Goal: Task Accomplishment & Management: Manage account settings

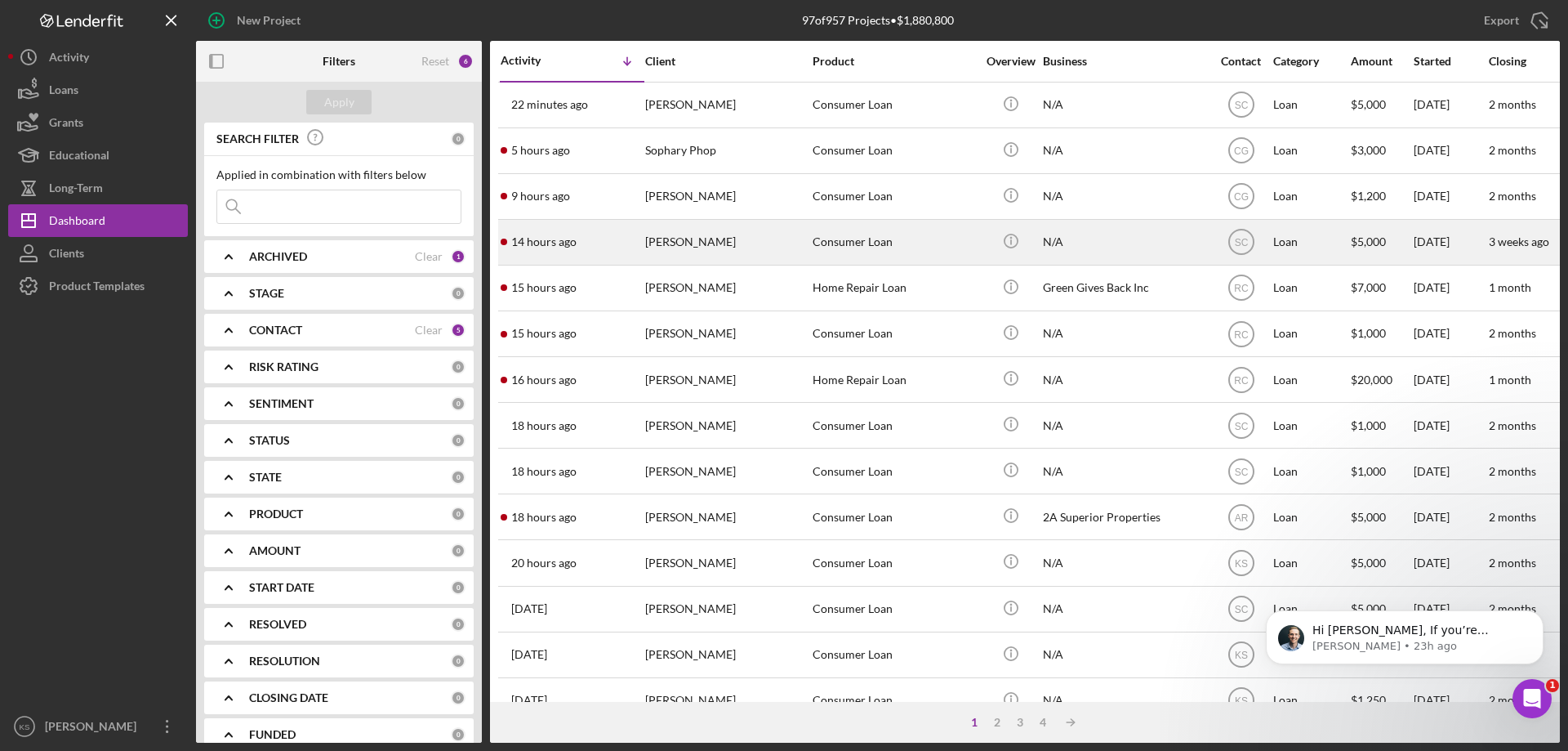
click at [863, 251] on div "Consumer Loan" at bounding box center [893, 242] width 163 height 43
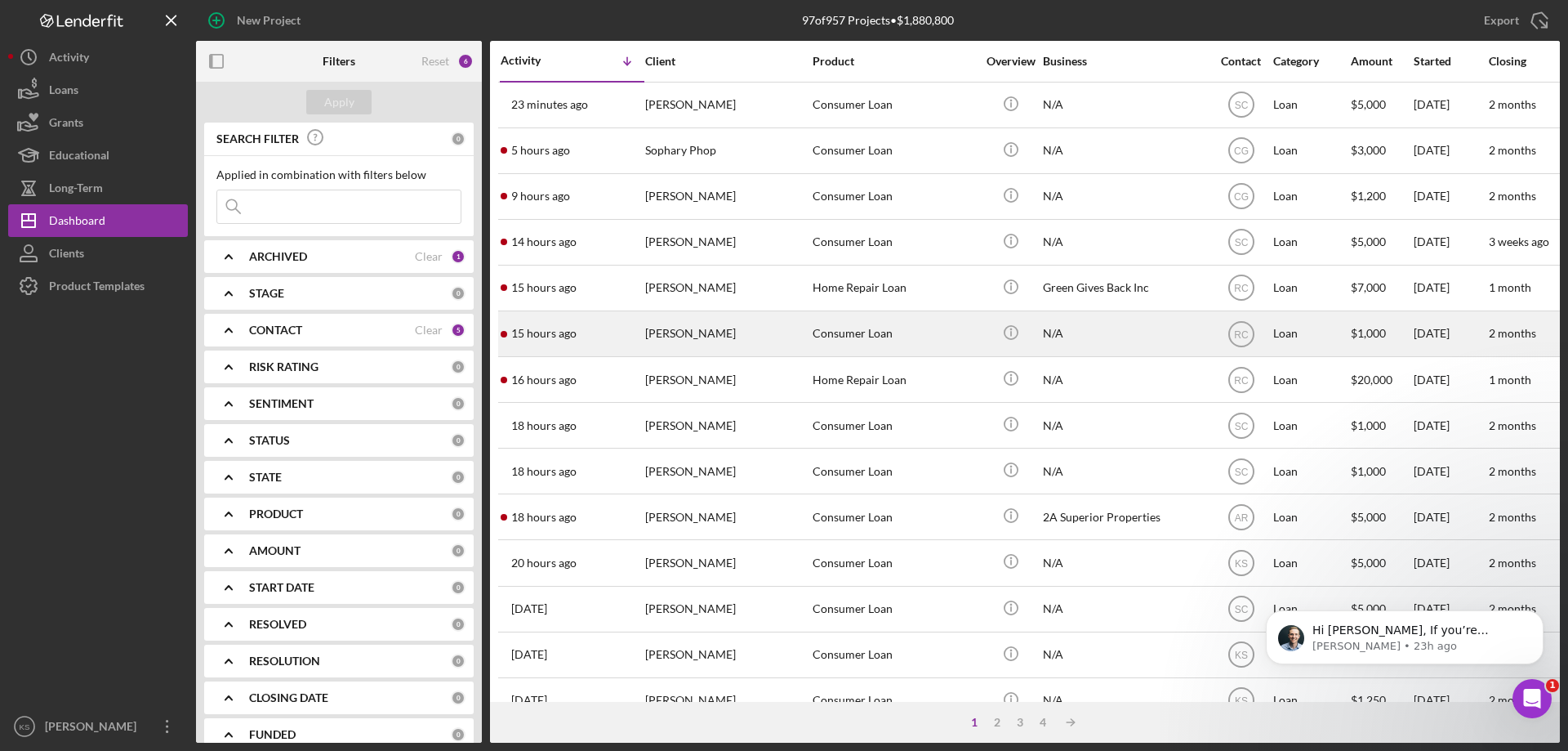
click at [800, 346] on div "[PERSON_NAME]" at bounding box center [726, 333] width 163 height 43
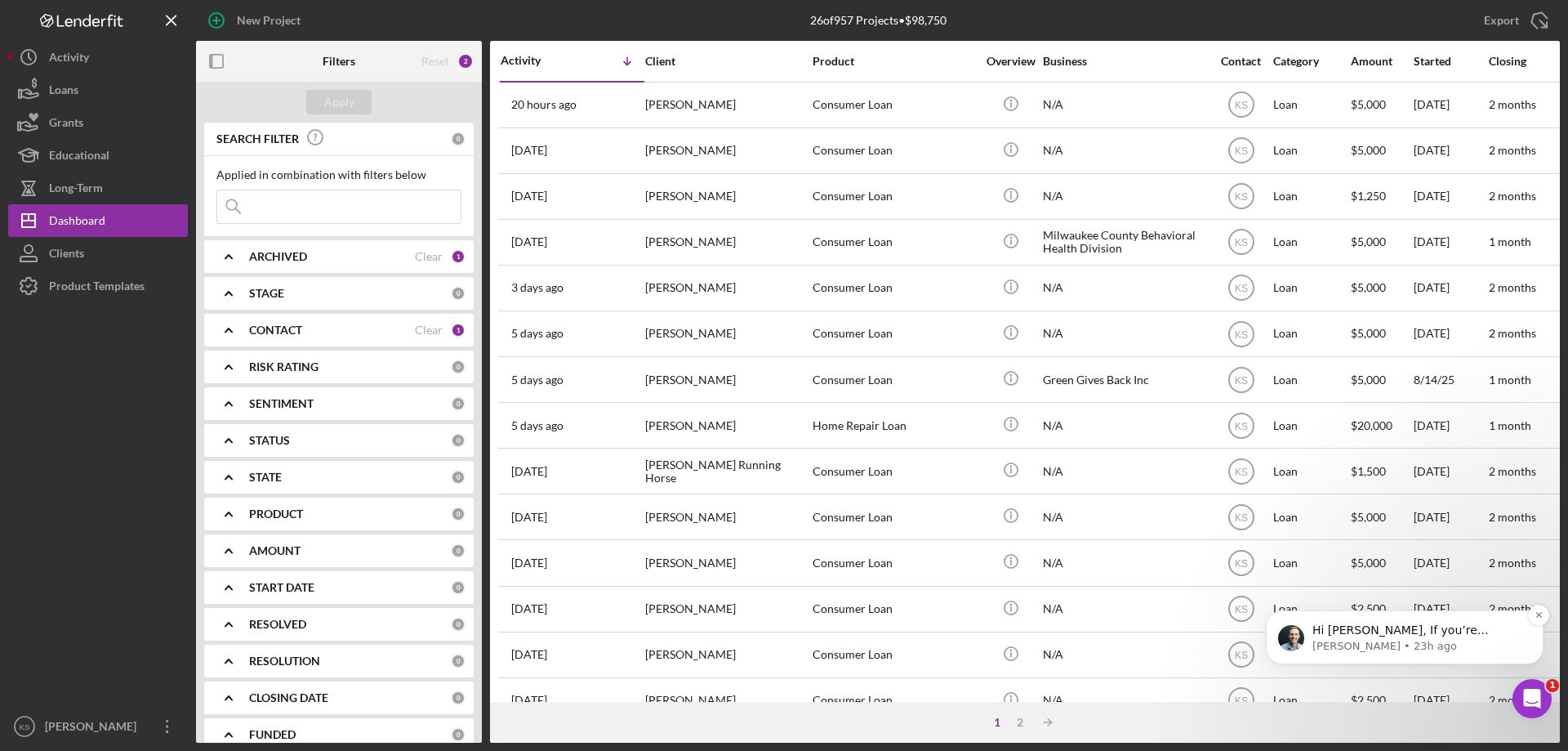
click at [1254, 574] on p "Hi Kevin, If you’re receiving this message, it seems you've logged at least 30 …" at bounding box center [1417, 631] width 210 height 16
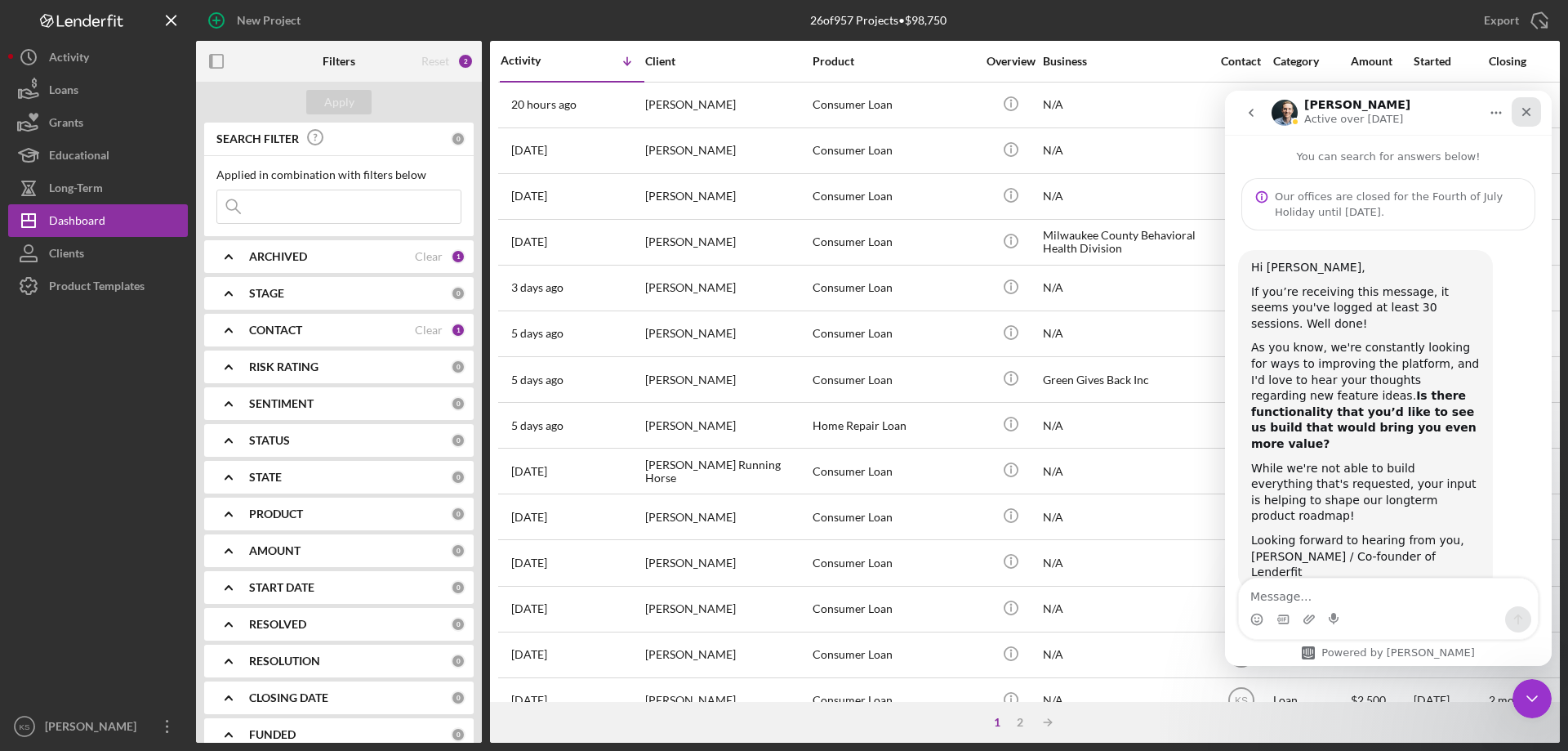
click at [1254, 114] on div "Close" at bounding box center [1526, 112] width 30 height 30
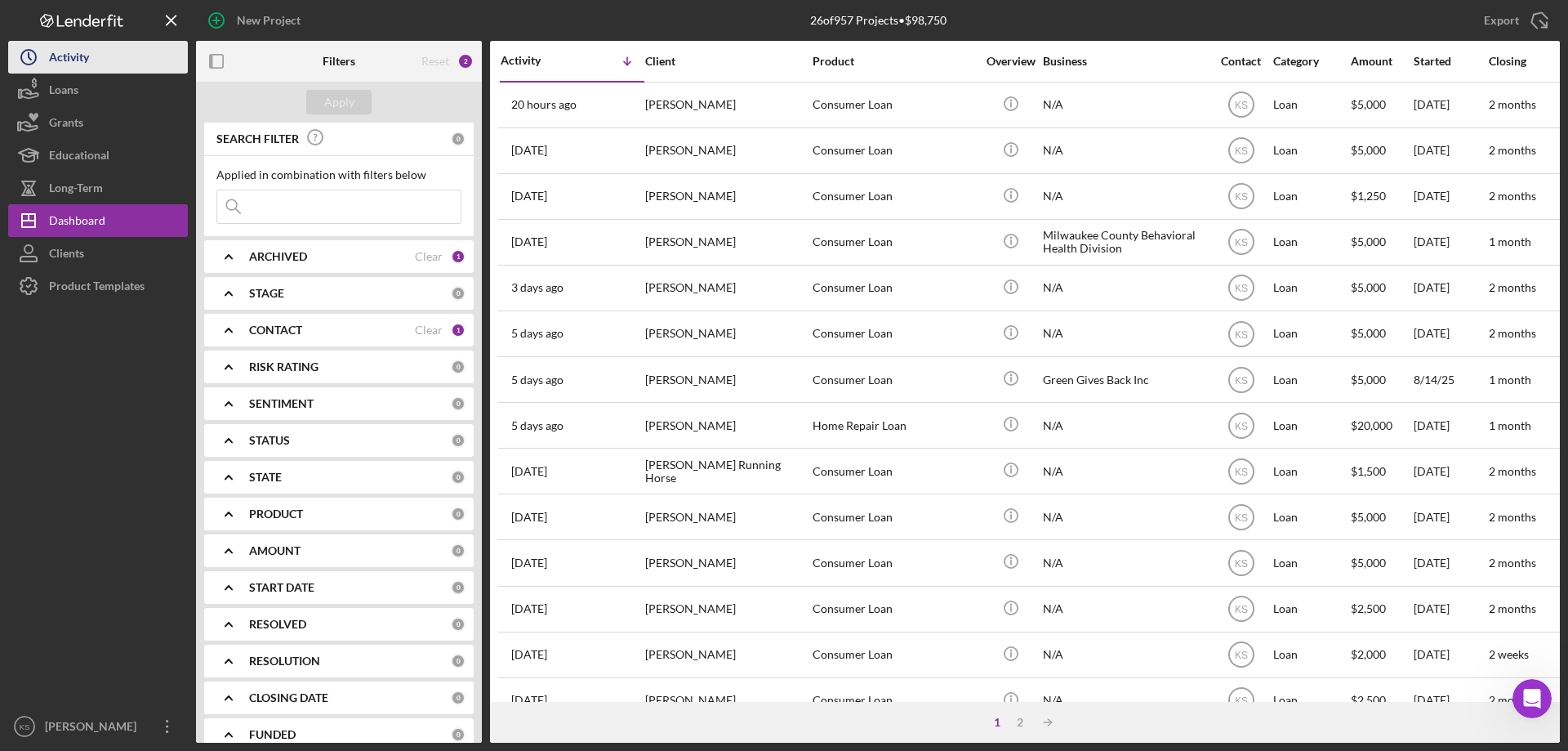
click at [107, 59] on button "Icon/History Activity" at bounding box center [98, 57] width 180 height 33
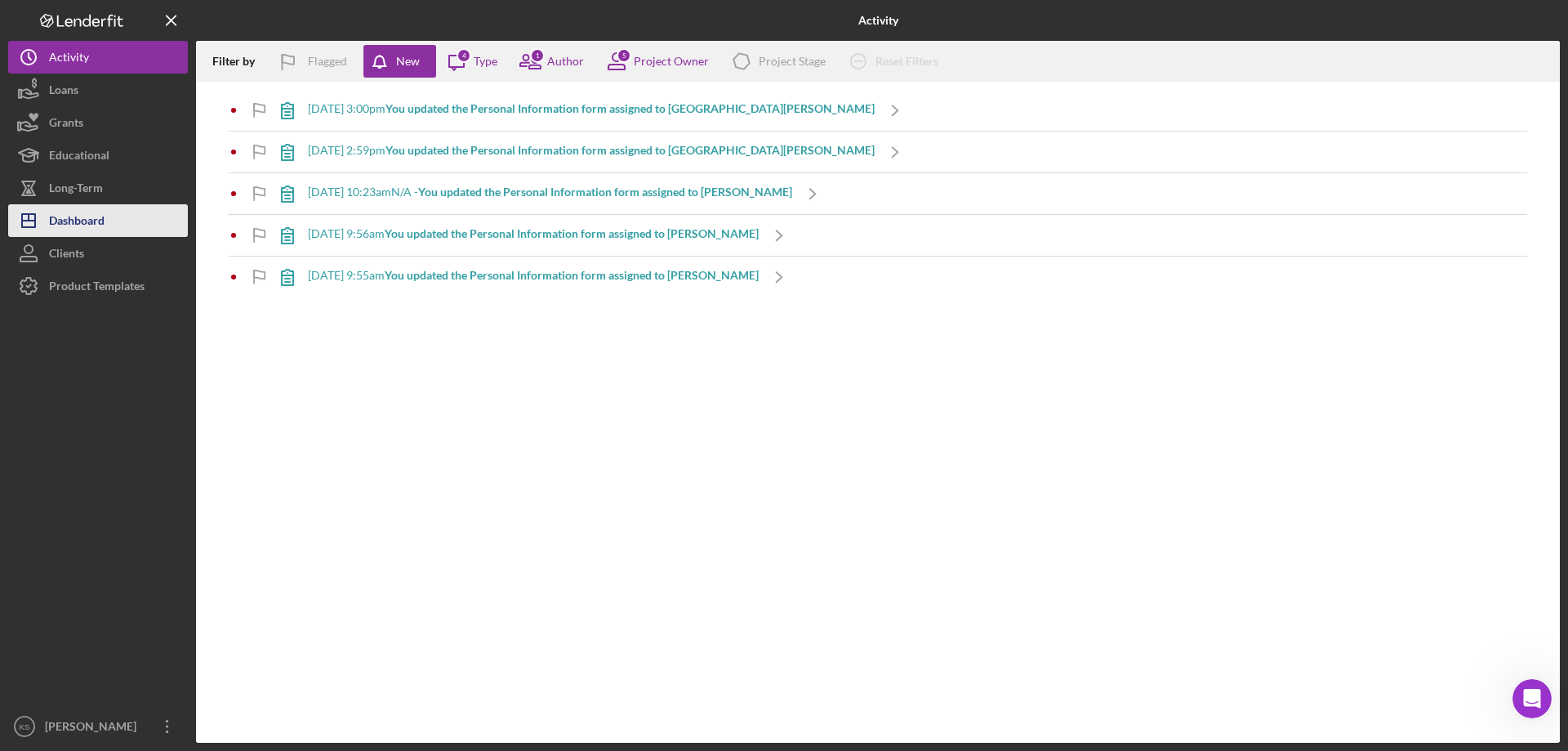
click at [72, 215] on div "Dashboard" at bounding box center [76, 222] width 55 height 37
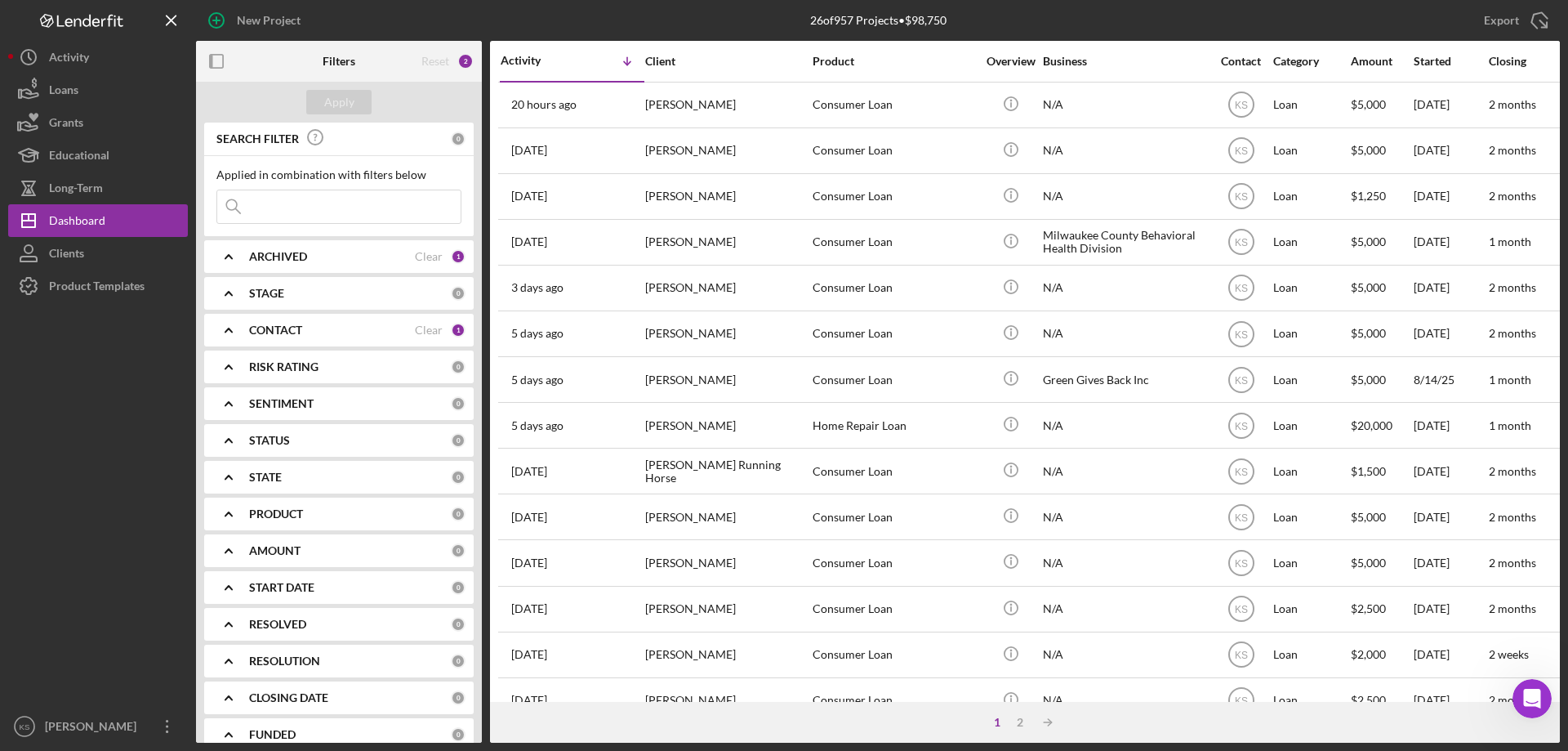
click at [371, 326] on div "CONTACT" at bounding box center [331, 330] width 165 height 13
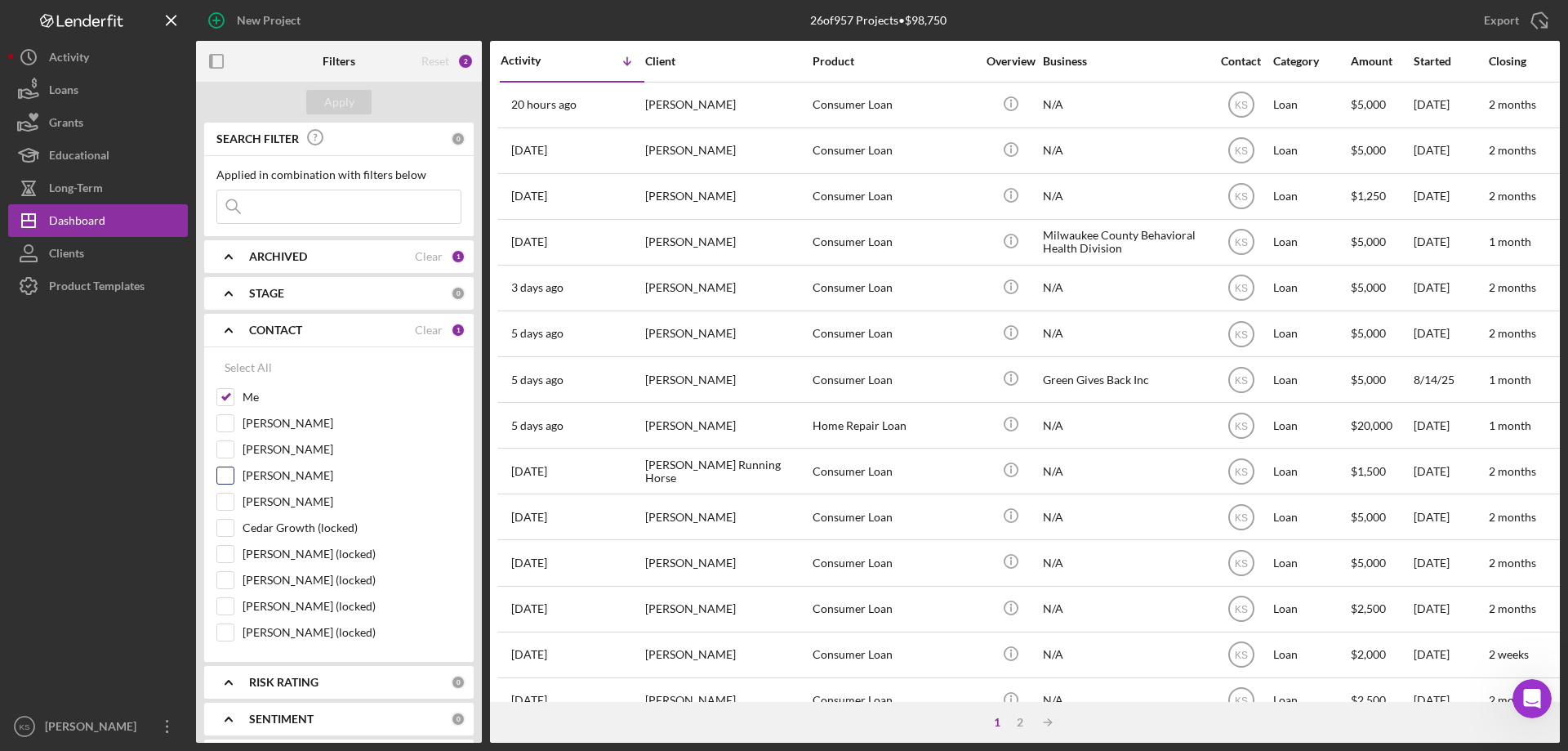
click at [229, 474] on input "Rita Casper" at bounding box center [225, 475] width 16 height 16
checkbox input "true"
click at [229, 499] on input "Stephanie Clark" at bounding box center [225, 502] width 16 height 16
checkbox input "true"
click at [217, 528] on input "Cedar Growth (locked)" at bounding box center [225, 528] width 16 height 16
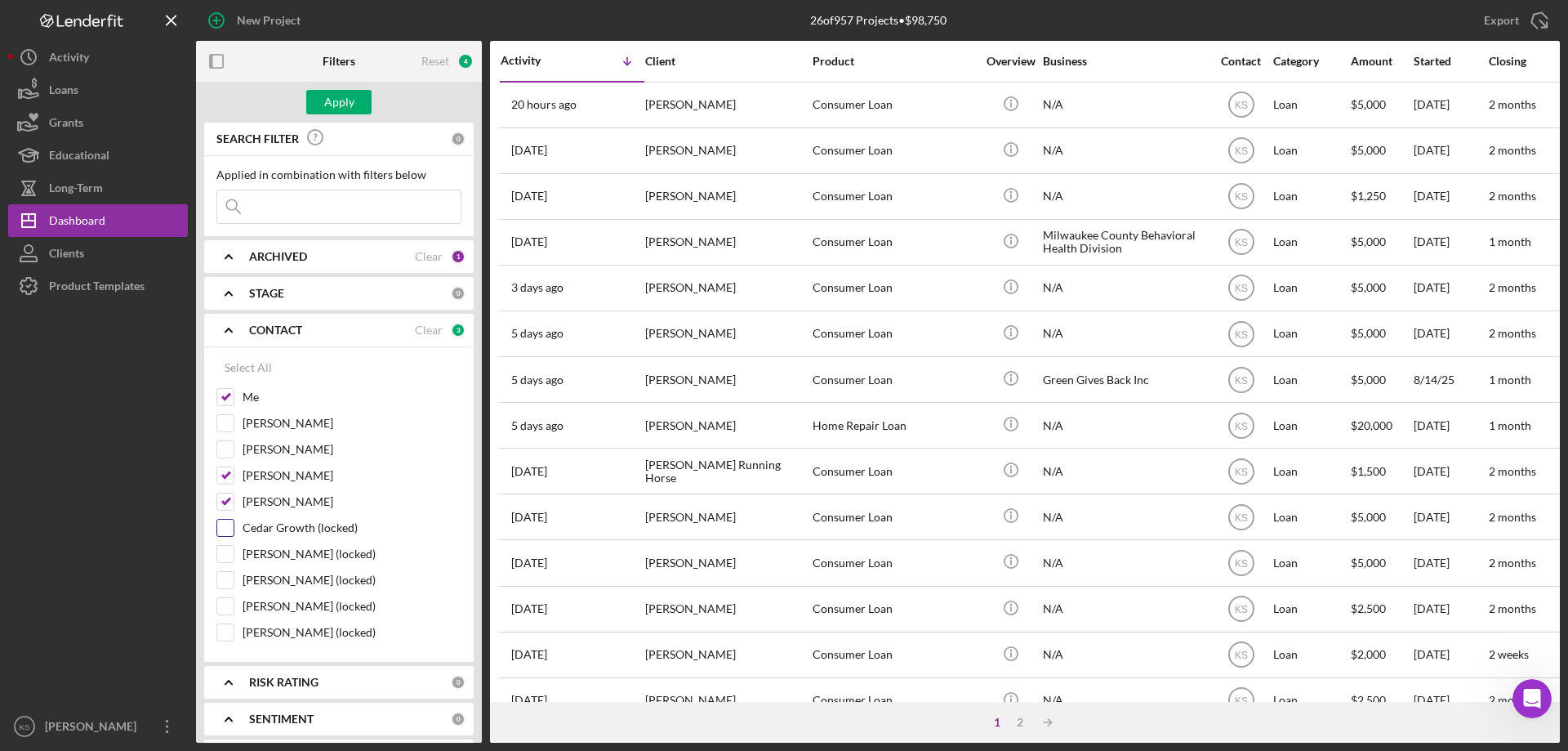
checkbox input "true"
click at [362, 107] on button "Apply" at bounding box center [339, 101] width 65 height 24
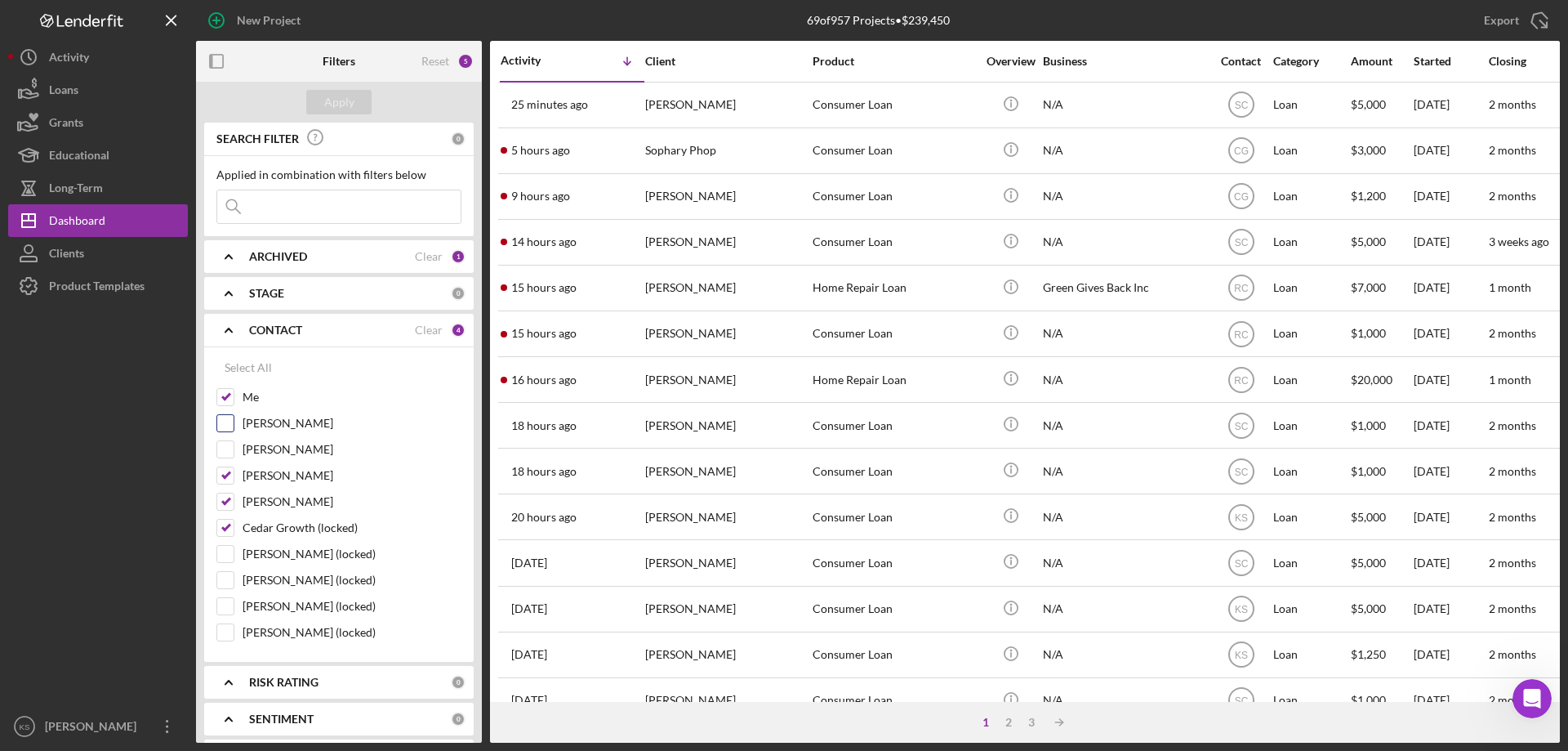
click at [230, 429] on input "Ashley Rice" at bounding box center [225, 423] width 16 height 16
checkbox input "true"
click at [344, 105] on div "Apply" at bounding box center [339, 101] width 30 height 24
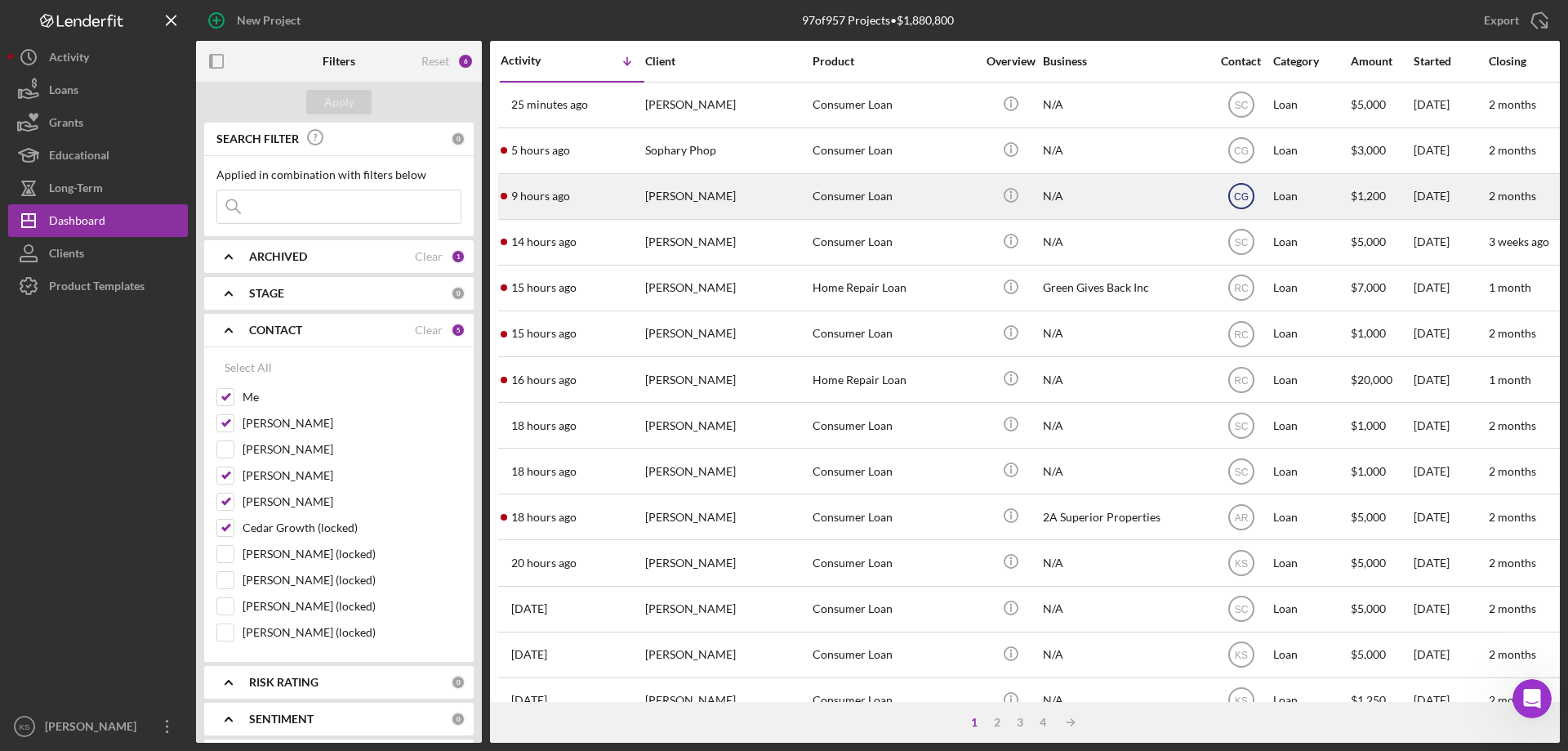
click at [1235, 111] on text "CG" at bounding box center [1240, 105] width 14 height 12
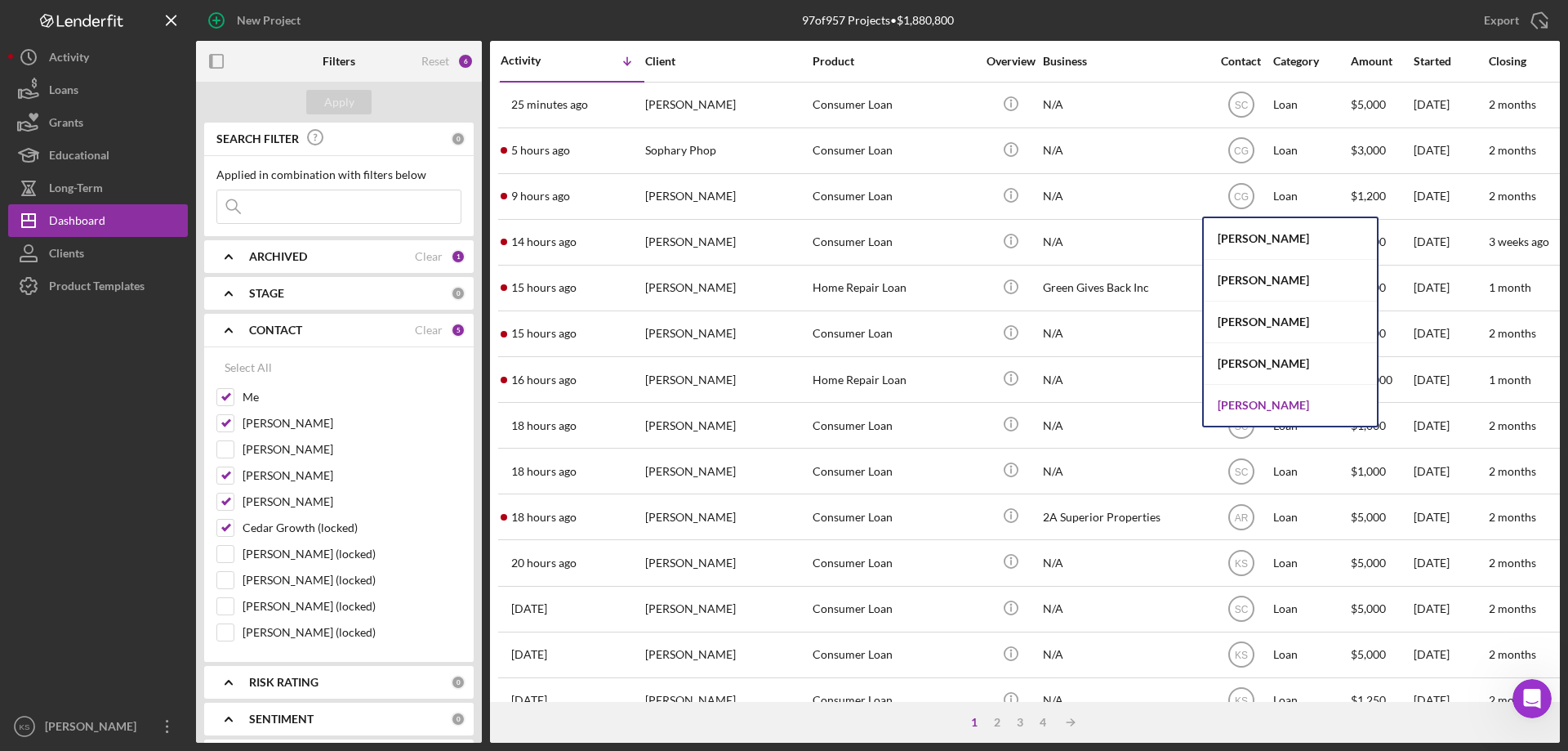
click at [1254, 397] on div "[PERSON_NAME]" at bounding box center [1290, 405] width 173 height 41
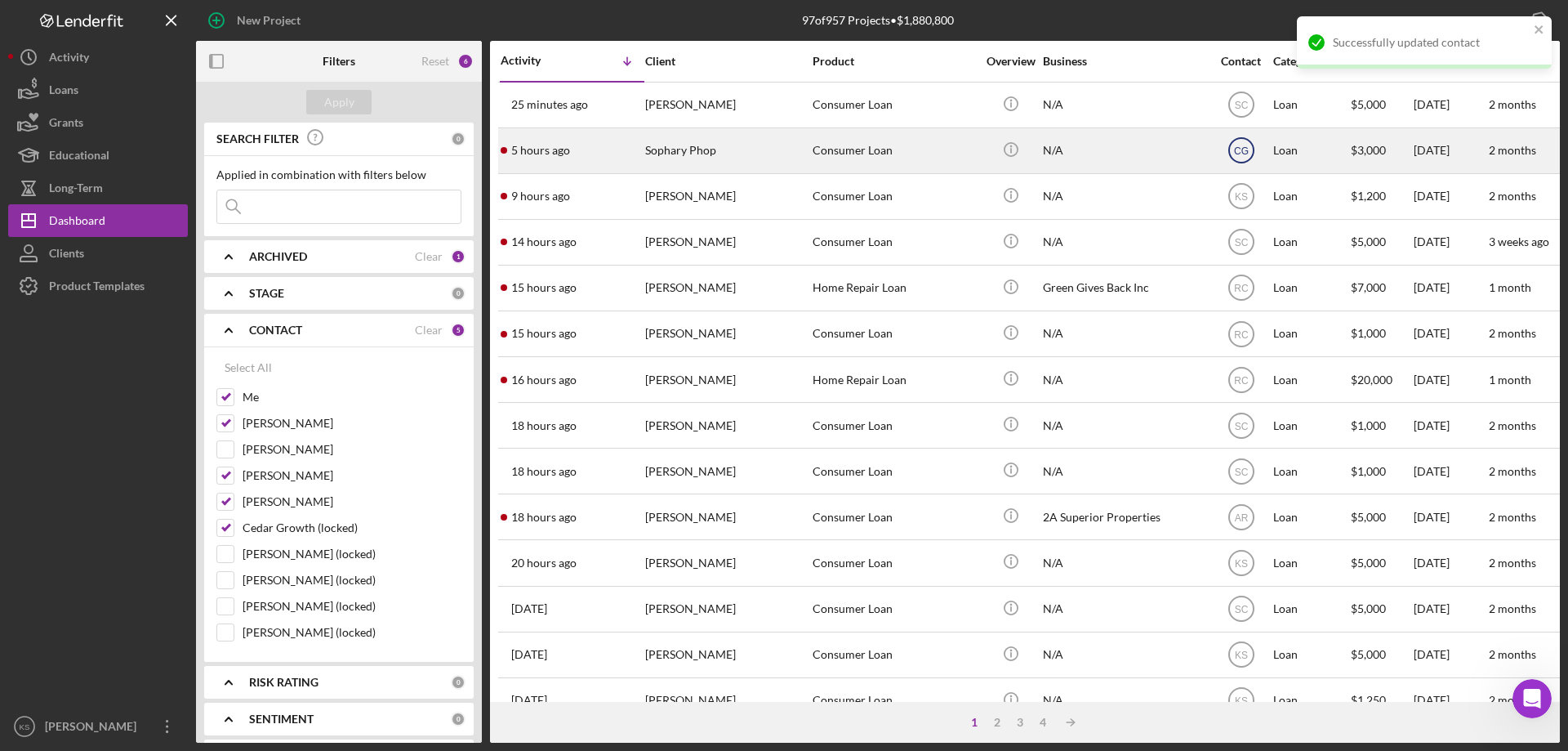
click at [1253, 117] on circle at bounding box center [1240, 104] width 24 height 24
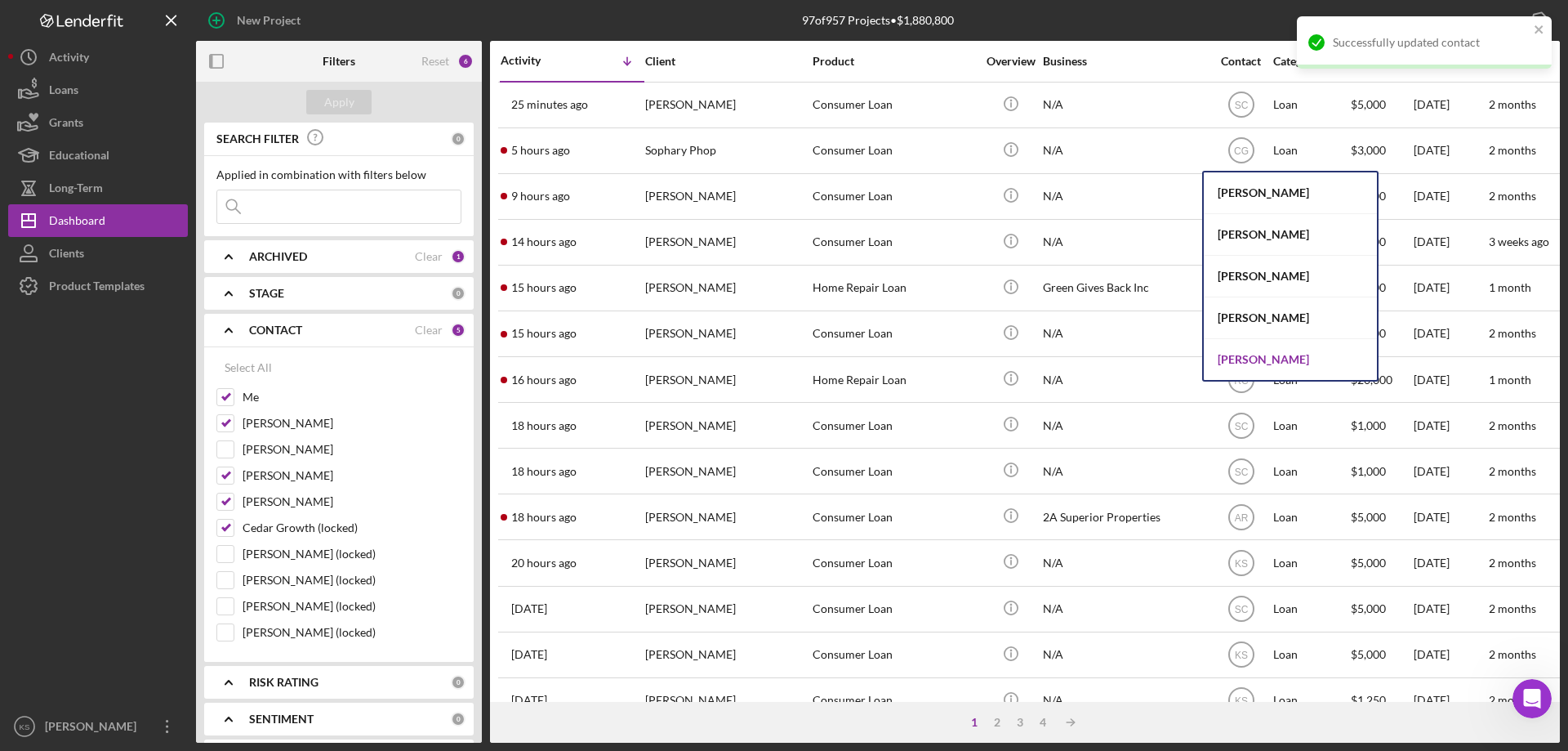
click at [1254, 362] on div "[PERSON_NAME]" at bounding box center [1290, 359] width 173 height 41
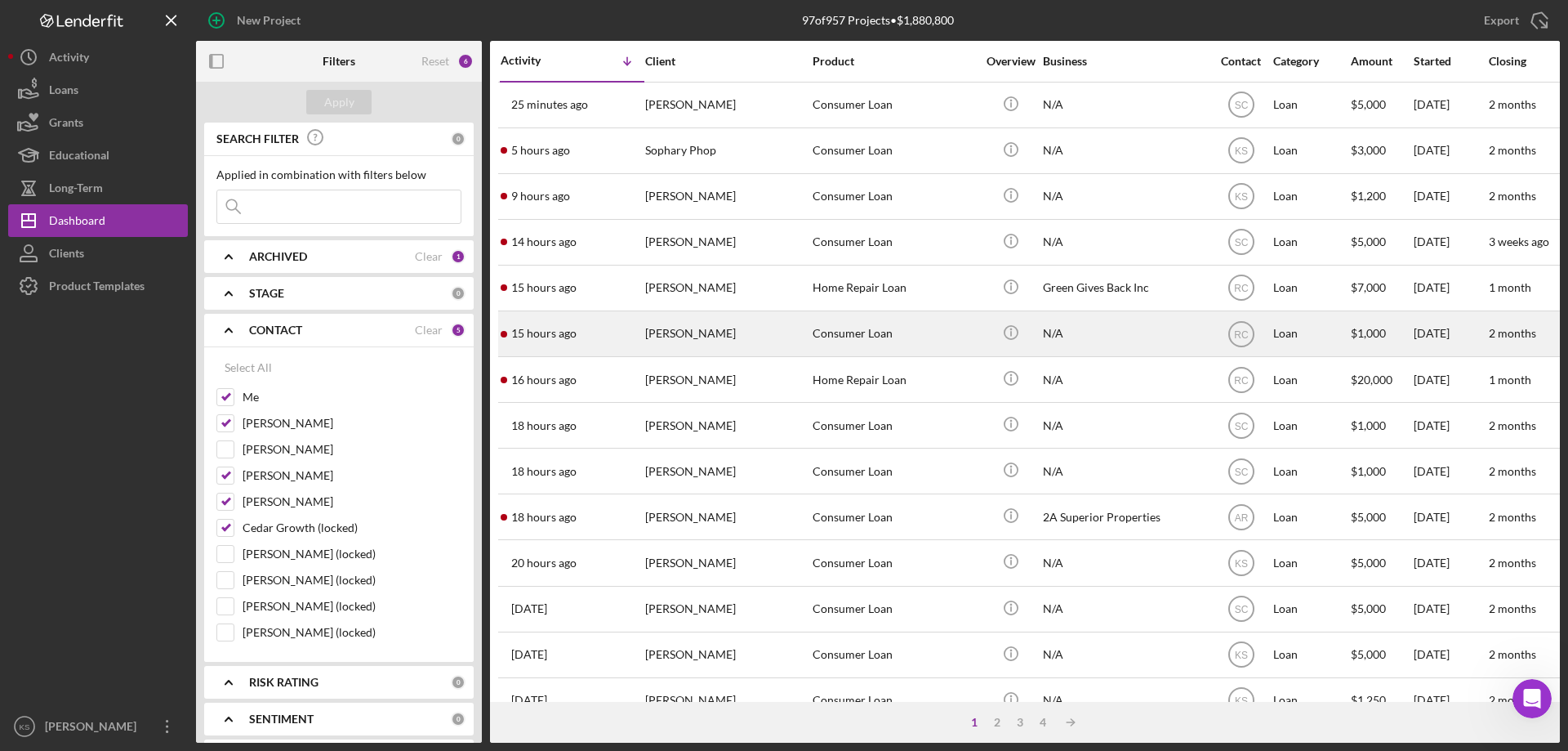
click at [837, 337] on div "Consumer Loan" at bounding box center [893, 333] width 163 height 43
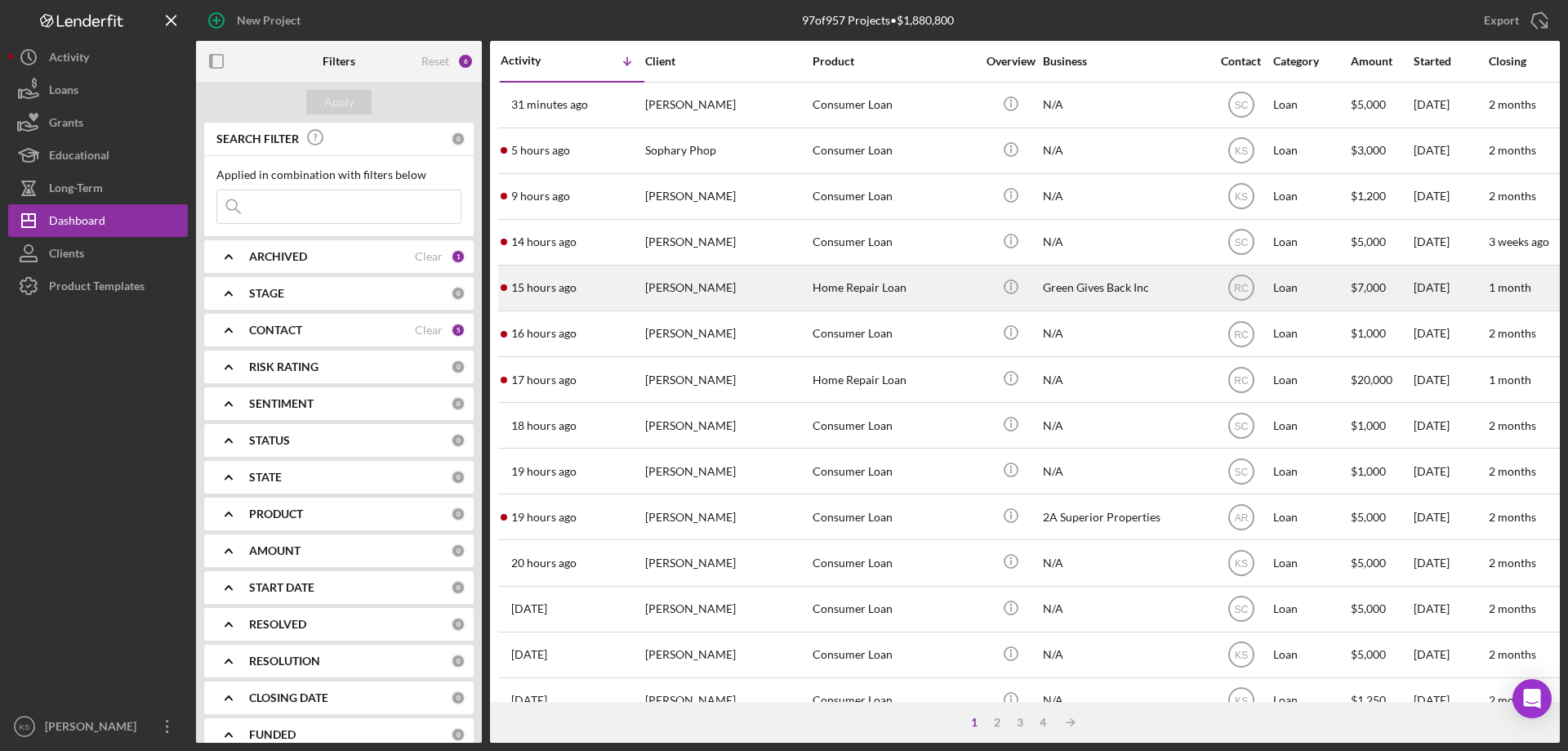
click at [704, 302] on div "[PERSON_NAME]" at bounding box center [726, 288] width 163 height 43
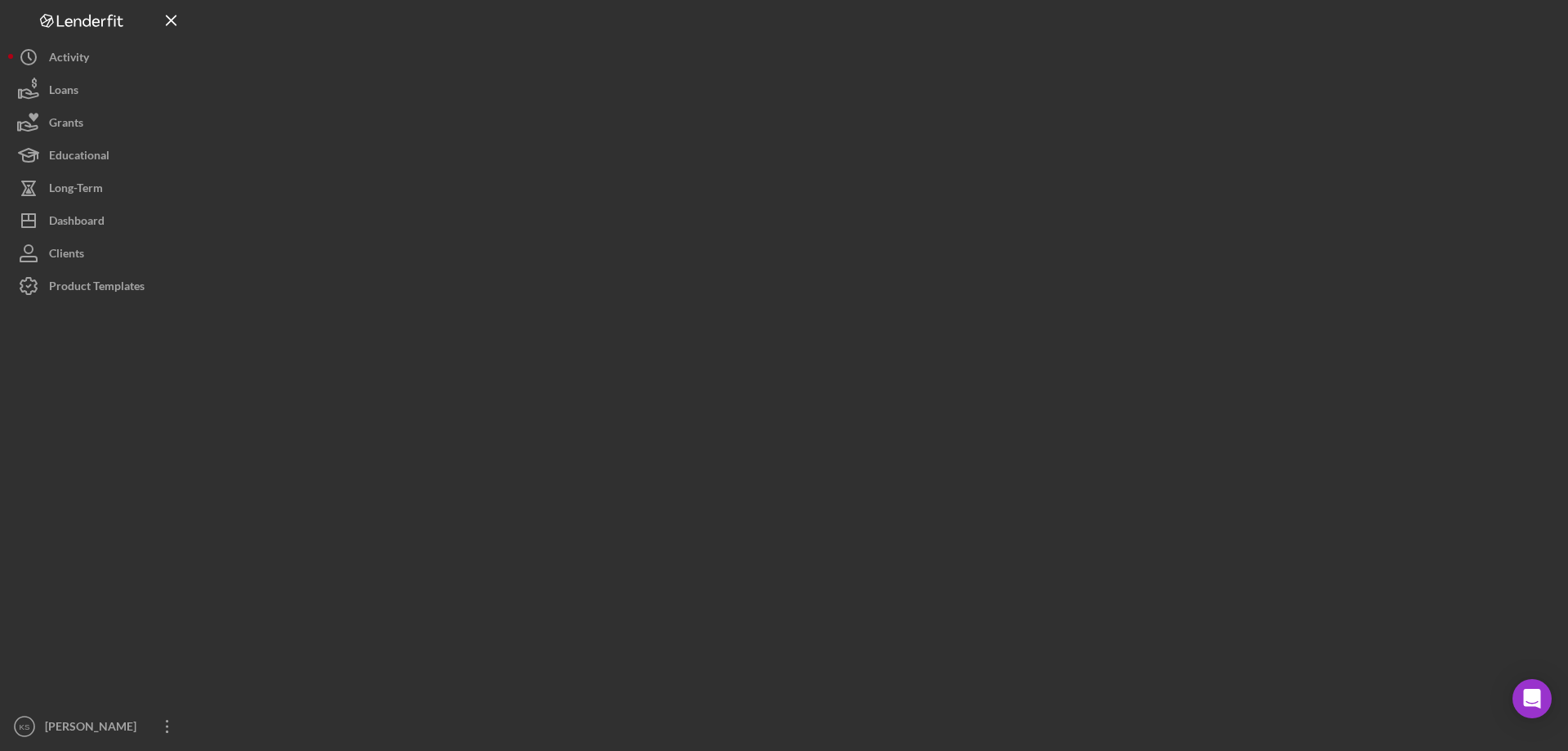
click at [704, 302] on div at bounding box center [878, 371] width 1364 height 743
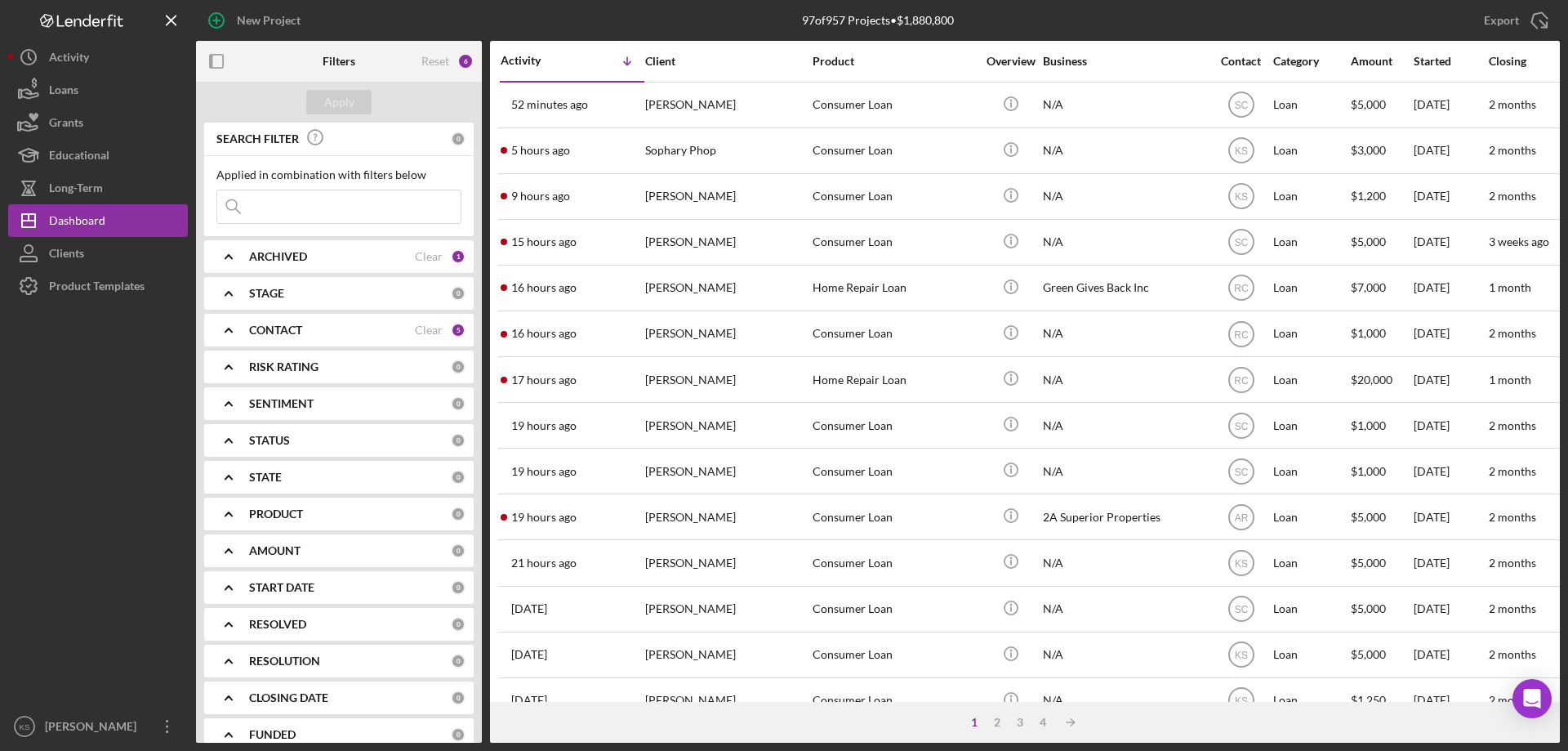
drag, startPoint x: 1414, startPoint y: 14, endPoint x: 1403, endPoint y: 25, distance: 15.6
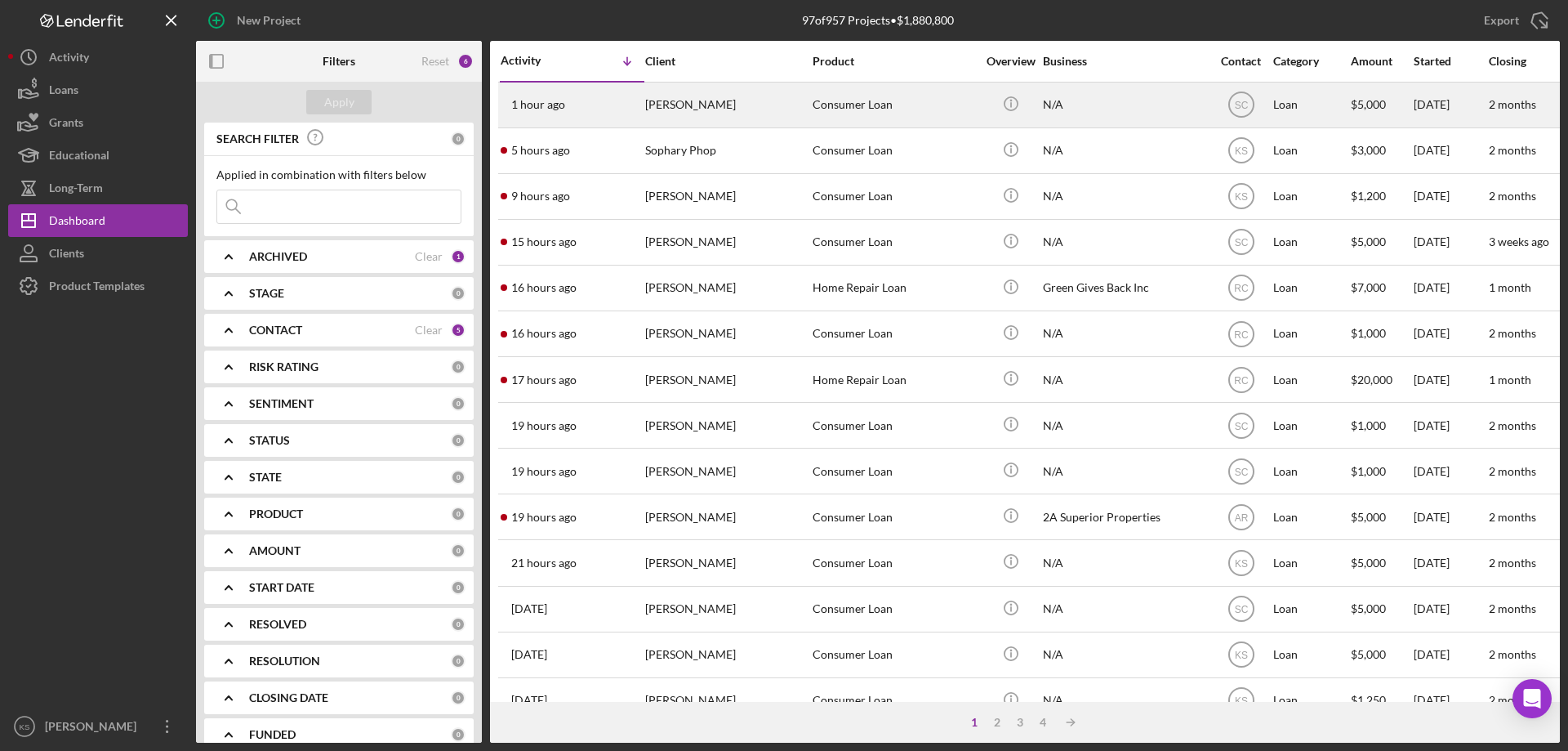
click at [664, 109] on div "[PERSON_NAME]" at bounding box center [726, 105] width 163 height 43
